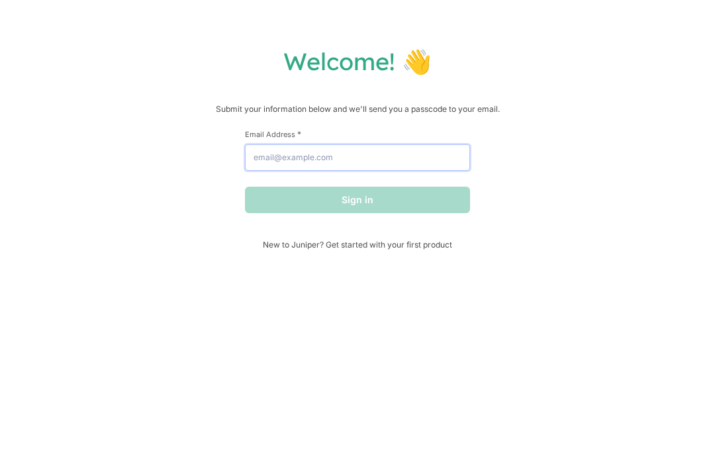
click at [286, 159] on input "Email Address *" at bounding box center [357, 157] width 225 height 26
click at [406, 165] on input "Email Address *" at bounding box center [357, 157] width 225 height 26
click at [436, 160] on input "Email Address *" at bounding box center [357, 157] width 225 height 26
click at [426, 163] on input "Email Address *" at bounding box center [357, 157] width 225 height 26
click at [452, 153] on input "Email Address *" at bounding box center [357, 157] width 225 height 26
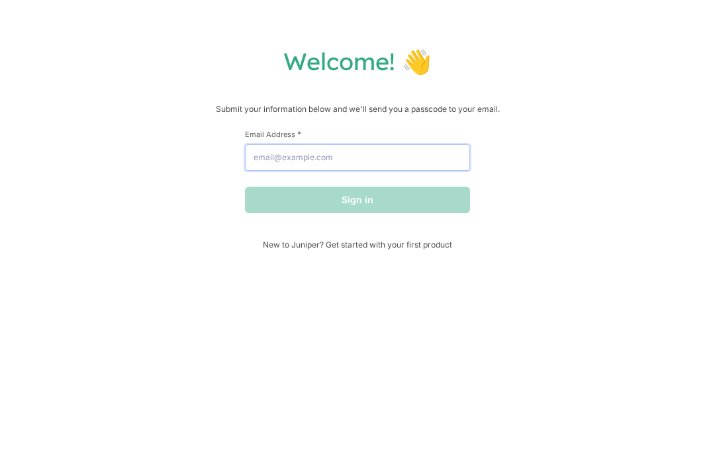
paste input "gawamig858@cotasen.com"
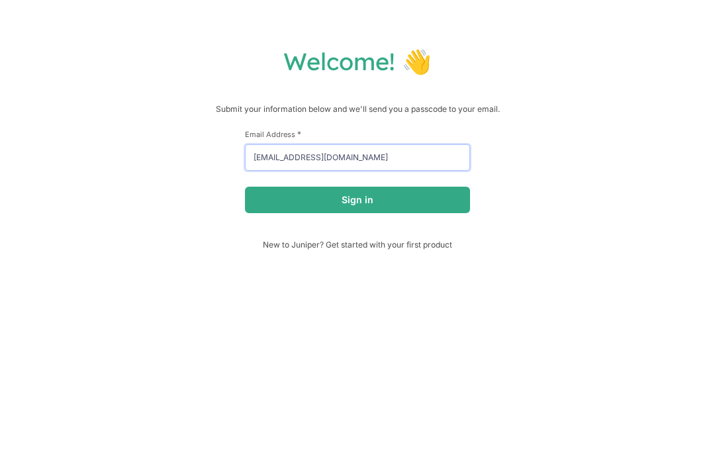
type input "gawamig858@cotasen.com"
click at [507, 163] on div "Welcome! 👋 Submit your information below and we'll send you a passcode to your …" at bounding box center [357, 147] width 688 height 203
click at [418, 191] on button "Sign in" at bounding box center [357, 200] width 225 height 26
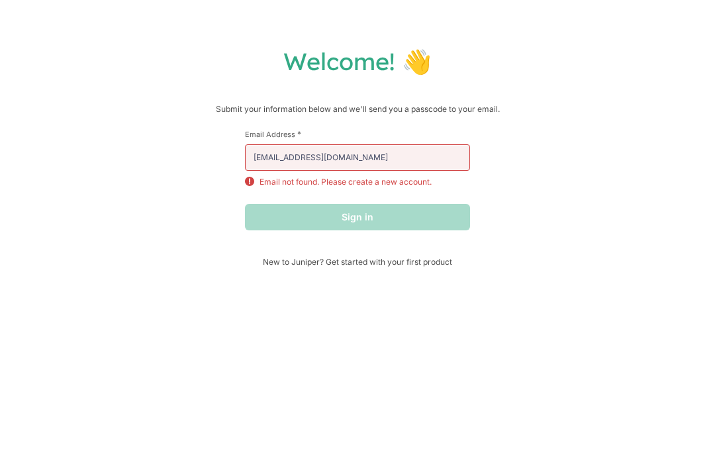
click at [438, 263] on span "New to Juniper? Get started with your first product" at bounding box center [357, 262] width 225 height 10
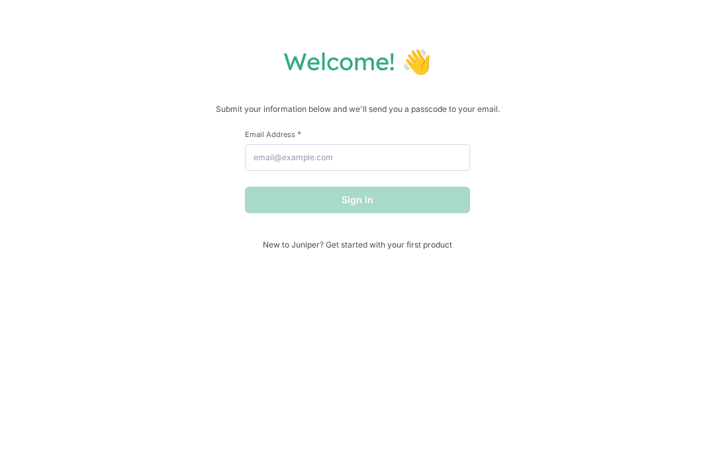
click at [265, 250] on span "New to Juniper? Get started with your first product" at bounding box center [357, 245] width 225 height 10
